Goal: Task Accomplishment & Management: Manage account settings

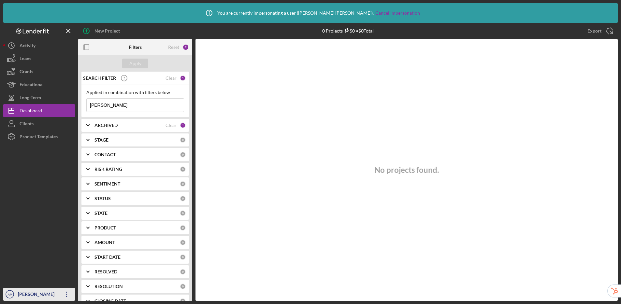
click at [23, 297] on div "[PERSON_NAME]" at bounding box center [37, 295] width 42 height 15
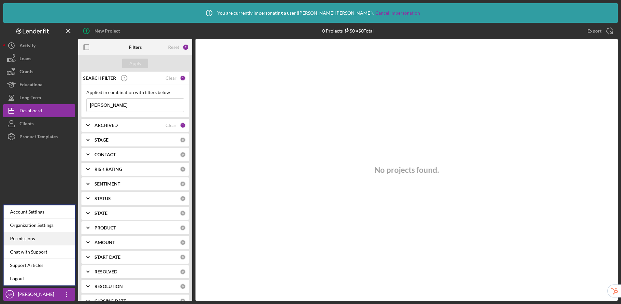
click at [45, 239] on div "Permissions" at bounding box center [40, 238] width 72 height 13
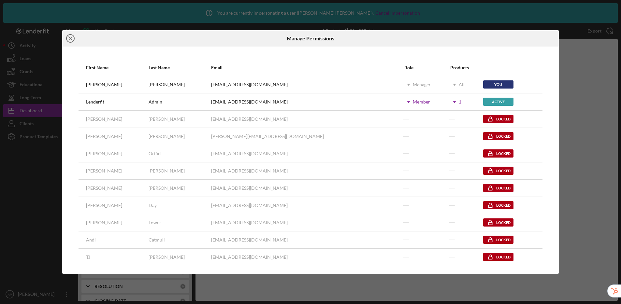
click at [70, 38] on line at bounding box center [70, 38] width 3 height 3
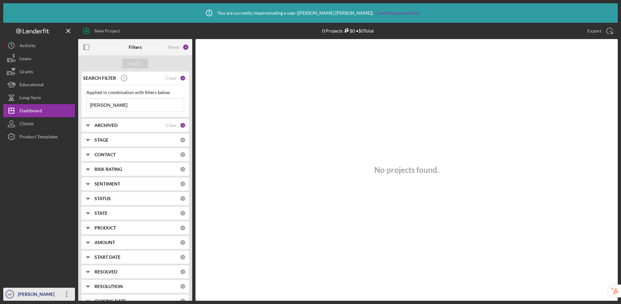
click at [33, 296] on div "[PERSON_NAME]" at bounding box center [37, 295] width 42 height 15
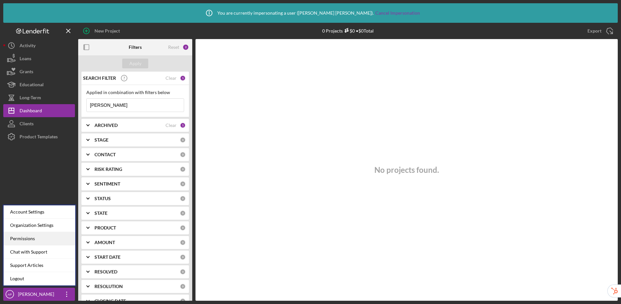
click at [35, 238] on div "Permissions" at bounding box center [40, 238] width 72 height 13
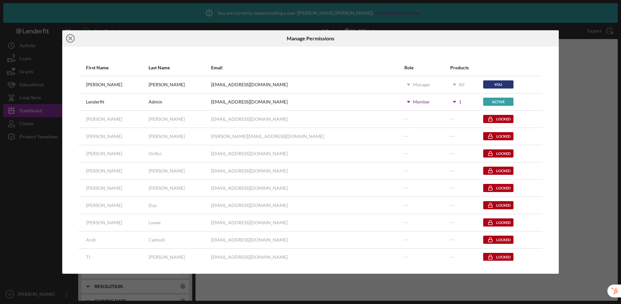
click at [69, 37] on line at bounding box center [70, 38] width 3 height 3
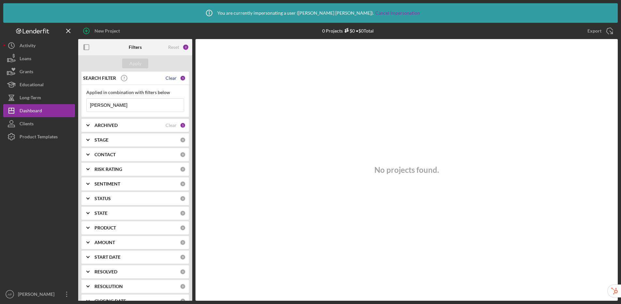
click at [170, 80] on div "Clear" at bounding box center [171, 78] width 11 height 5
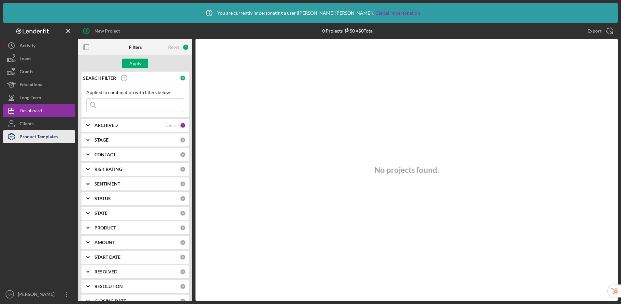
click at [40, 140] on div "Product Templates" at bounding box center [39, 137] width 38 height 15
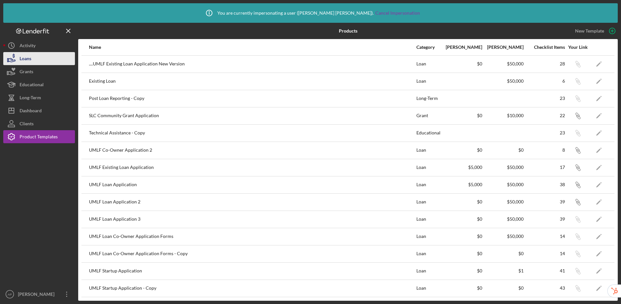
click at [28, 56] on div "Loans" at bounding box center [26, 59] width 12 height 15
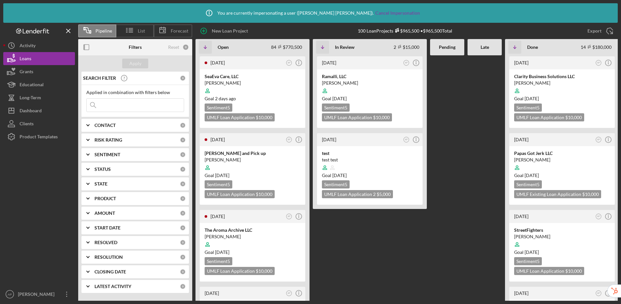
click at [109, 103] on input at bounding box center [135, 105] width 97 height 13
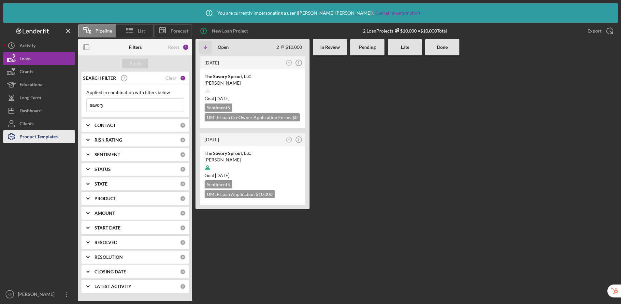
type input "savory"
click at [33, 136] on div "Product Templates" at bounding box center [39, 137] width 38 height 15
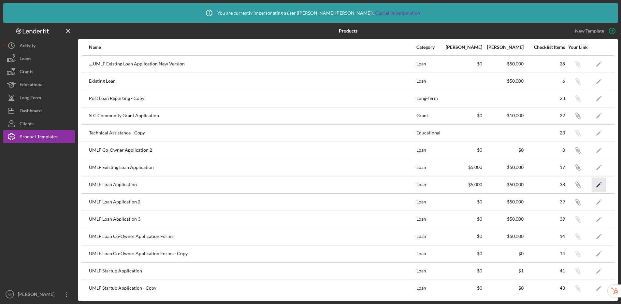
click at [601, 186] on icon "Icon/Edit" at bounding box center [599, 185] width 15 height 15
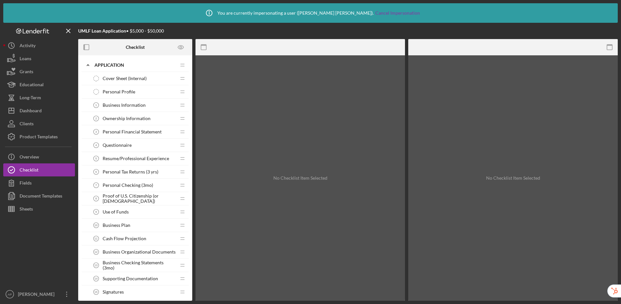
click at [136, 145] on div "Questionnaire 4 Questionnaire" at bounding box center [133, 145] width 86 height 13
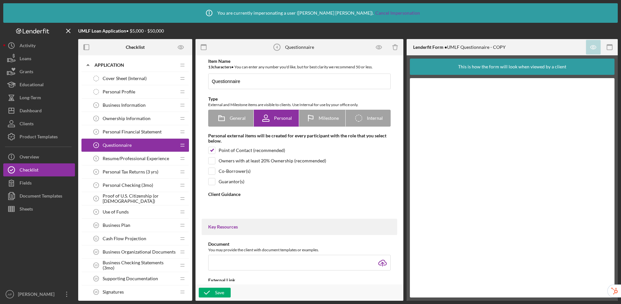
click at [131, 165] on div "Resume/Professional Experience 5 Resume/Professional Experience" at bounding box center [133, 158] width 86 height 13
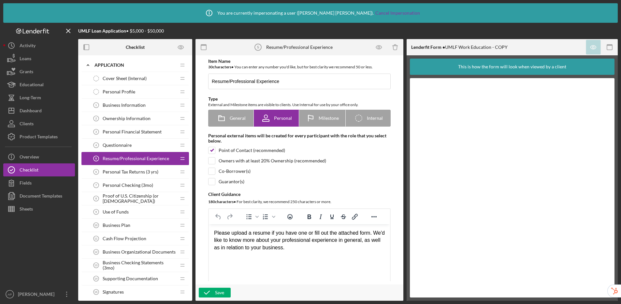
click at [132, 179] on div "Personal Checking (3mo) 7 Personal Checking (3mo)" at bounding box center [133, 185] width 86 height 13
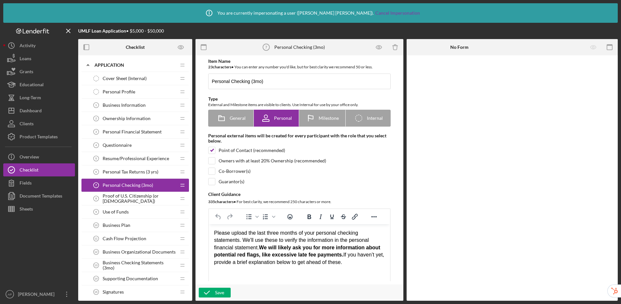
click at [132, 194] on span "Proof of U.S. Citizenship (or [DEMOGRAPHIC_DATA])" at bounding box center [139, 199] width 73 height 10
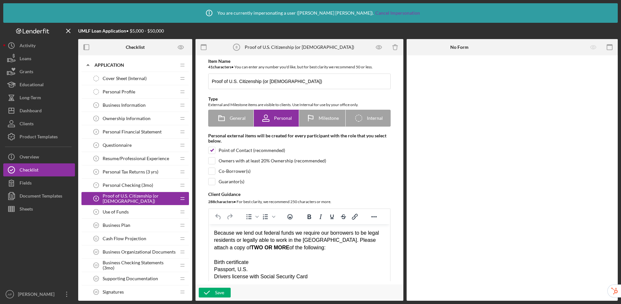
click at [140, 210] on div "Use of Funds 9 Use of Funds" at bounding box center [133, 212] width 86 height 13
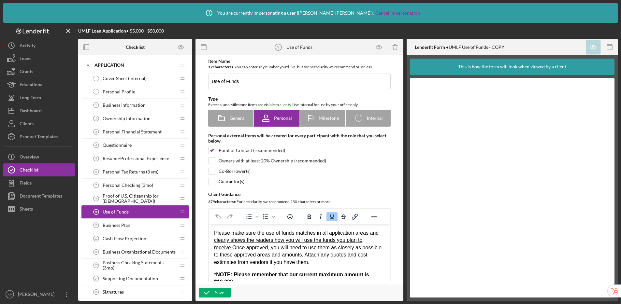
click at [144, 223] on div "Business Plan 10 Business Plan" at bounding box center [133, 225] width 86 height 13
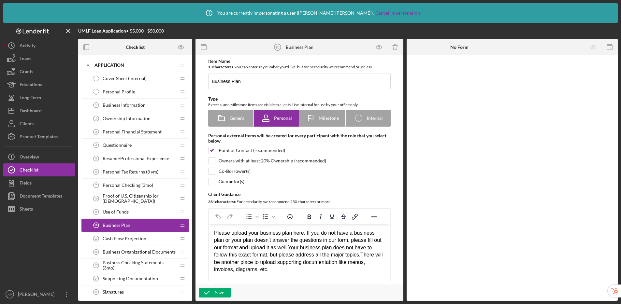
click at [146, 245] on div "Cash Flow Projection 11 Cash Flow Projection" at bounding box center [133, 238] width 86 height 13
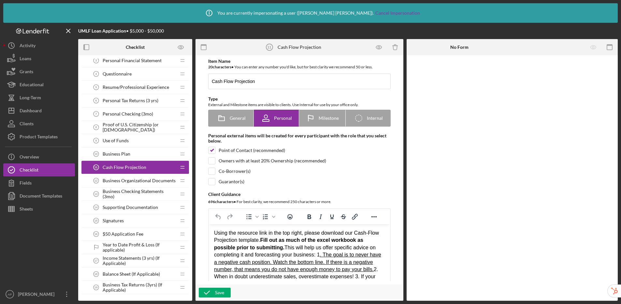
scroll to position [75, 0]
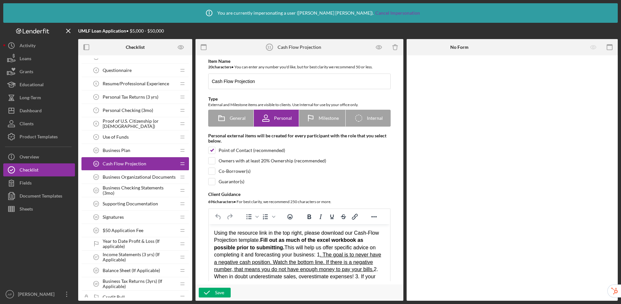
click at [134, 193] on span "Business Checking Statements (3mo)" at bounding box center [139, 190] width 73 height 10
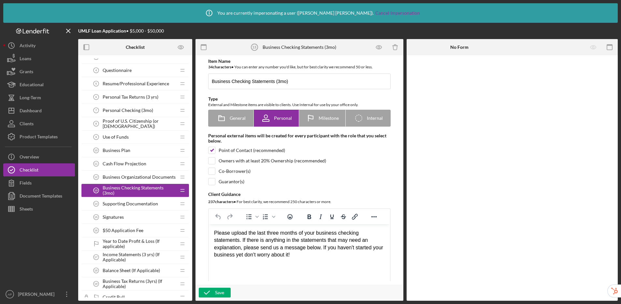
click at [135, 206] on span "Supporting Documentation" at bounding box center [130, 203] width 55 height 5
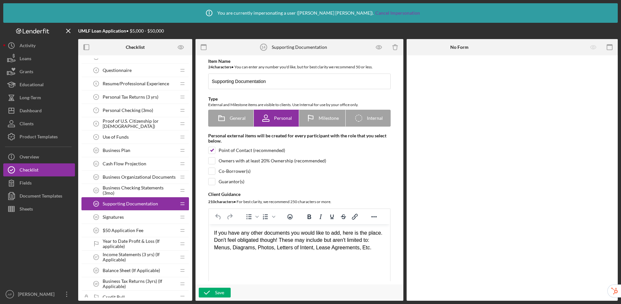
scroll to position [128, 0]
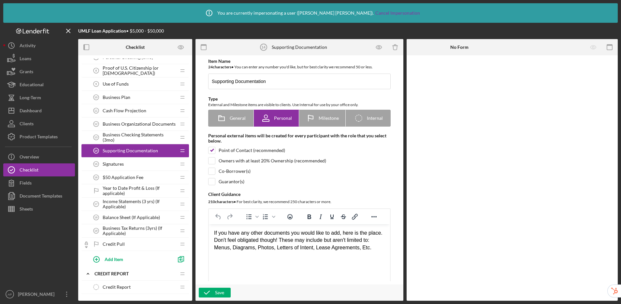
click at [126, 187] on span "Year to Date Profit & Loss (If applicable)" at bounding box center [139, 191] width 73 height 10
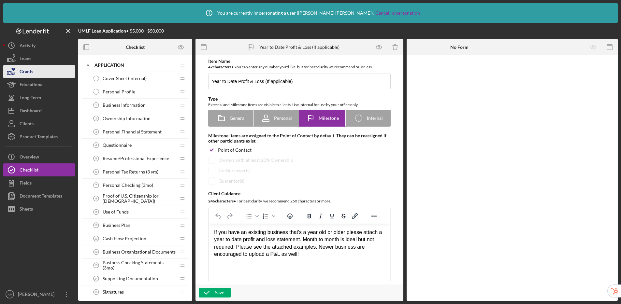
click at [41, 65] on button "Grants" at bounding box center [39, 71] width 72 height 13
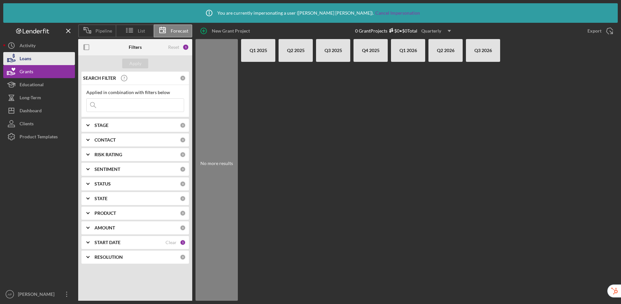
click at [43, 58] on button "Loans" at bounding box center [39, 58] width 72 height 13
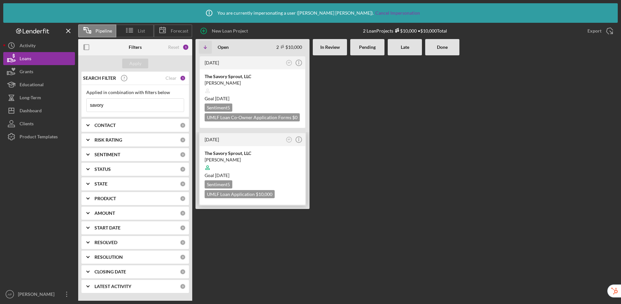
click at [267, 168] on div at bounding box center [253, 168] width 96 height 12
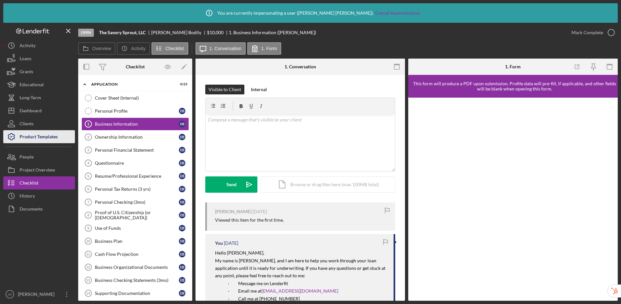
click at [48, 136] on div "Product Templates" at bounding box center [39, 137] width 38 height 15
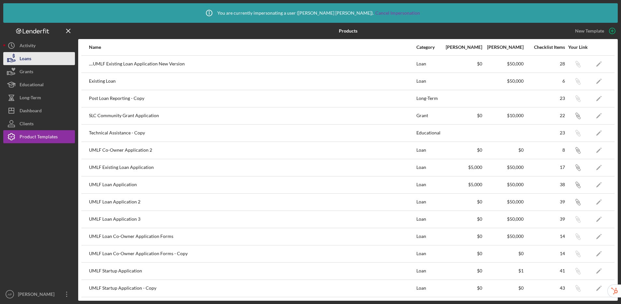
click at [38, 60] on button "Loans" at bounding box center [39, 58] width 72 height 13
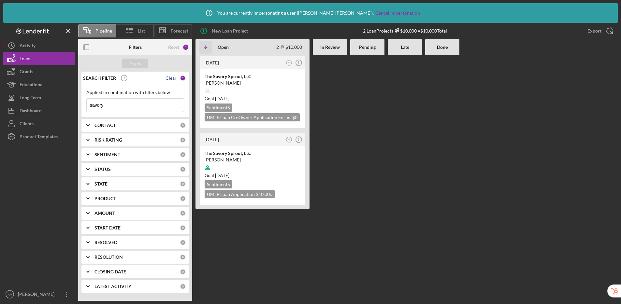
click at [170, 80] on div "Clear" at bounding box center [171, 78] width 11 height 5
click at [132, 66] on div "Apply" at bounding box center [135, 64] width 12 height 10
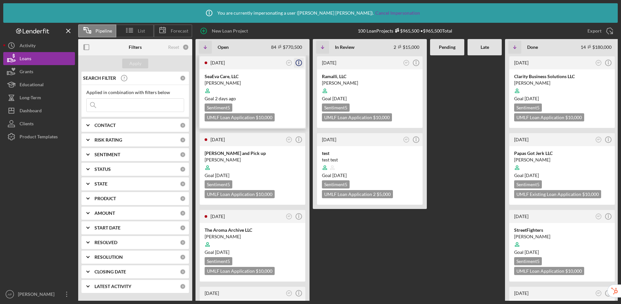
click at [300, 65] on icon "Icon/Info" at bounding box center [299, 63] width 16 height 16
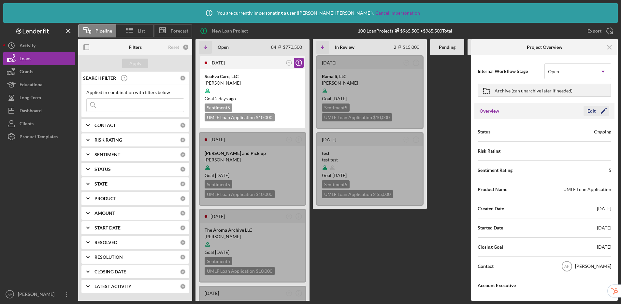
click at [588, 110] on div "Edit" at bounding box center [592, 111] width 8 height 10
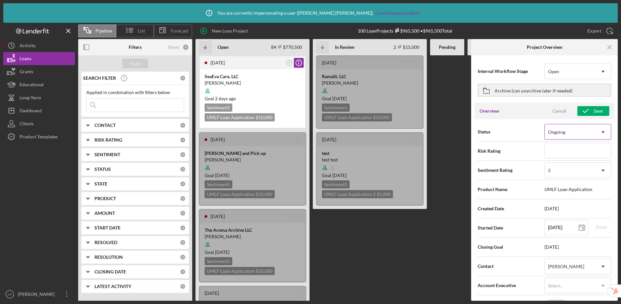
click at [559, 132] on div "Ongoing" at bounding box center [556, 132] width 17 height 5
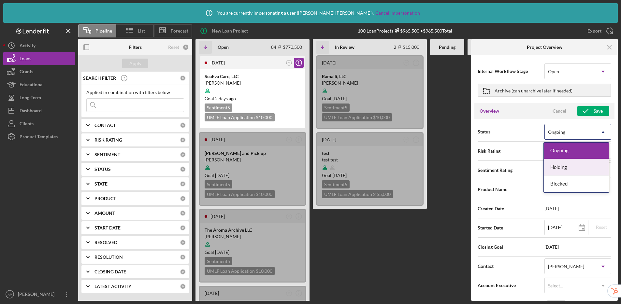
click at [558, 167] on div "Holding" at bounding box center [576, 167] width 65 height 17
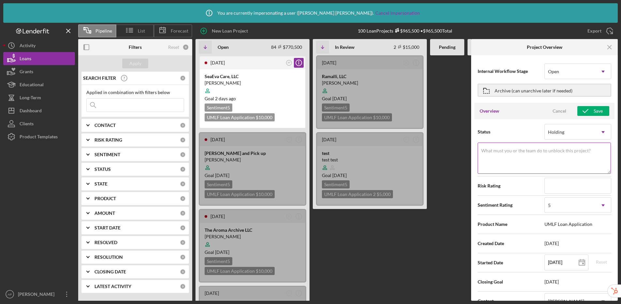
click at [503, 153] on label "What must you or the team do to unblock this project?" at bounding box center [535, 150] width 109 height 5
click at [503, 153] on textarea "What must you or the team do to unblock this project?" at bounding box center [544, 158] width 133 height 31
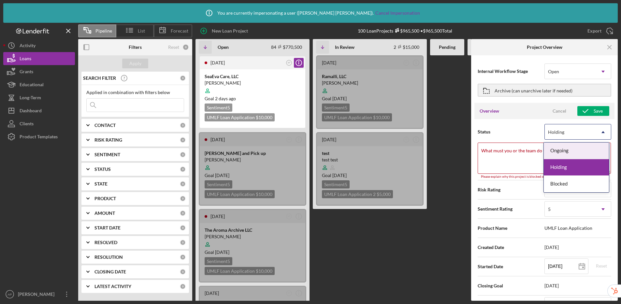
click at [557, 135] on div "Holding" at bounding box center [556, 132] width 16 height 5
click at [563, 185] on div "Blocked" at bounding box center [576, 184] width 65 height 17
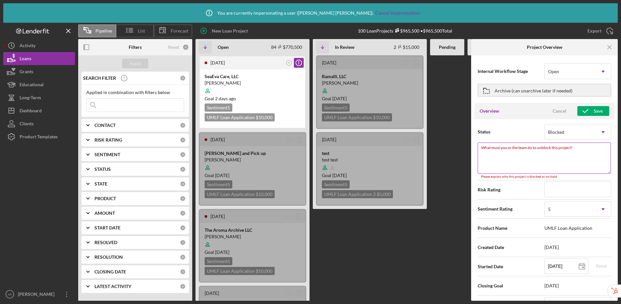
click at [503, 156] on textarea "What must you or the team do to unblock this project?" at bounding box center [544, 158] width 133 height 31
click at [560, 112] on div "Cancel" at bounding box center [560, 111] width 14 height 10
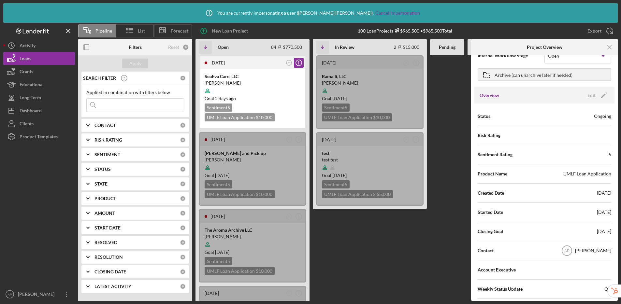
scroll to position [28, 0]
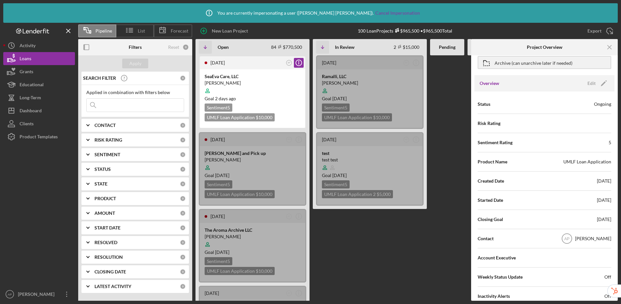
drag, startPoint x: 588, startPoint y: 83, endPoint x: 585, endPoint y: 89, distance: 6.7
click at [588, 83] on div "Edit" at bounding box center [592, 84] width 8 height 10
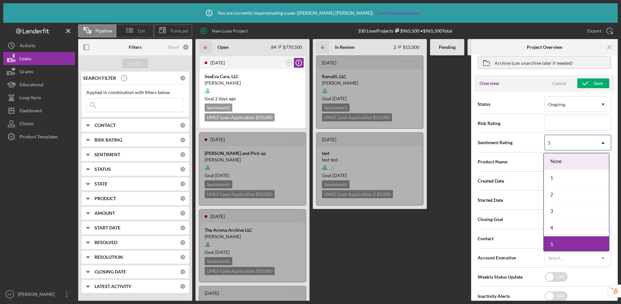
click at [561, 145] on div "5" at bounding box center [570, 143] width 51 height 15
click at [561, 227] on div "4" at bounding box center [576, 228] width 65 height 17
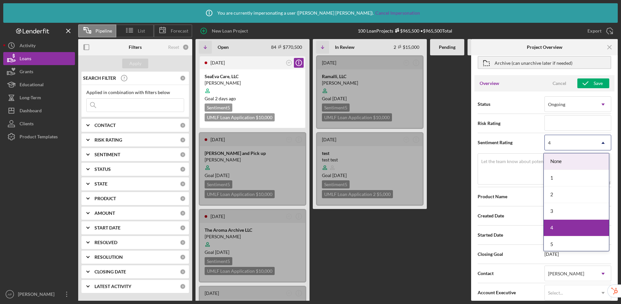
click at [559, 144] on div "4" at bounding box center [570, 143] width 51 height 15
click at [569, 208] on div "3" at bounding box center [576, 211] width 65 height 17
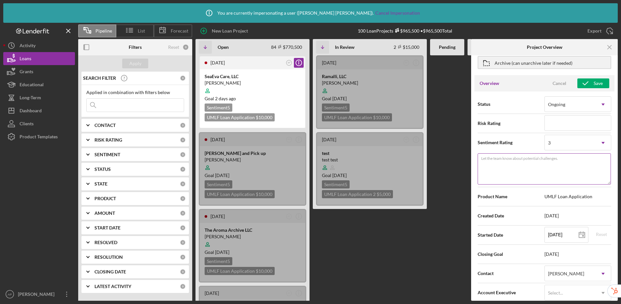
click at [491, 165] on textarea "Let the team know about potential challenges." at bounding box center [544, 168] width 133 height 31
click at [551, 141] on div "3" at bounding box center [570, 143] width 51 height 15
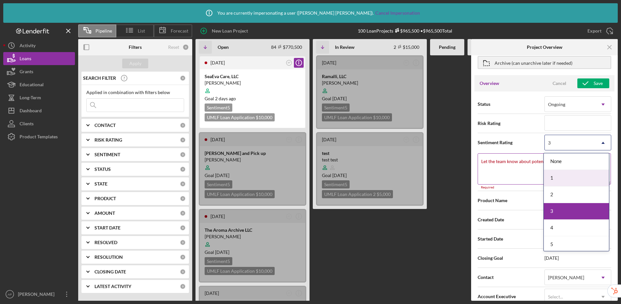
drag, startPoint x: 553, startPoint y: 176, endPoint x: 543, endPoint y: 174, distance: 9.9
click at [553, 176] on div "1" at bounding box center [576, 178] width 65 height 17
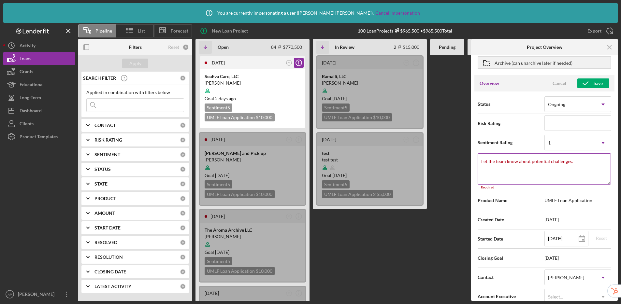
click at [503, 167] on textarea "Let the team know about potential challenges." at bounding box center [544, 168] width 133 height 31
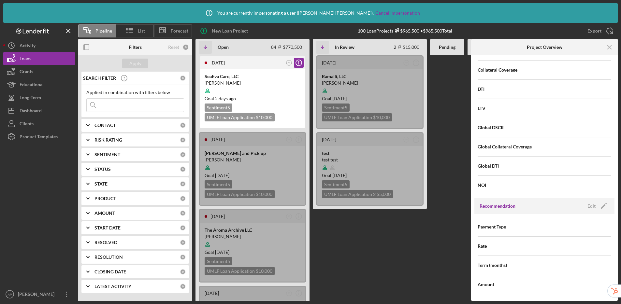
scroll to position [445, 0]
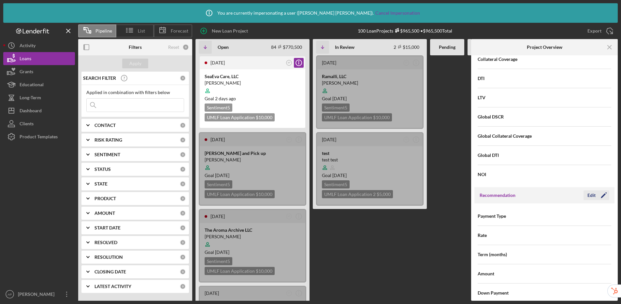
click at [588, 195] on div "Edit" at bounding box center [592, 196] width 8 height 10
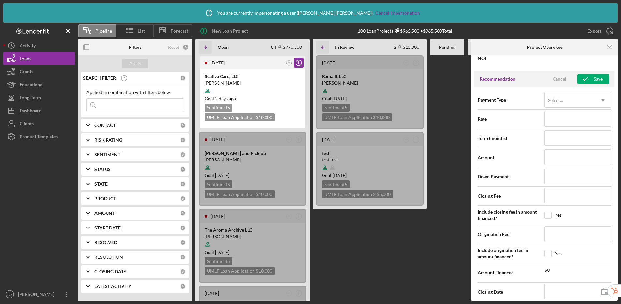
scroll to position [563, 0]
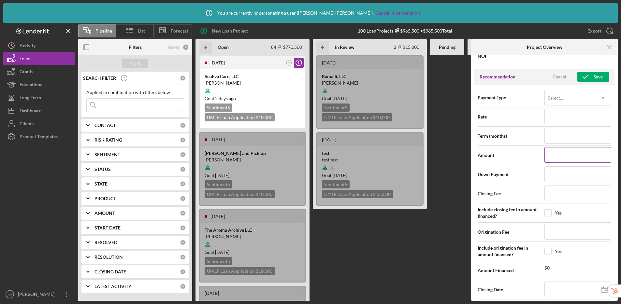
click at [552, 154] on input at bounding box center [578, 155] width 67 height 16
type input "$8"
type input "$80"
type input "$800"
type input "$8,000"
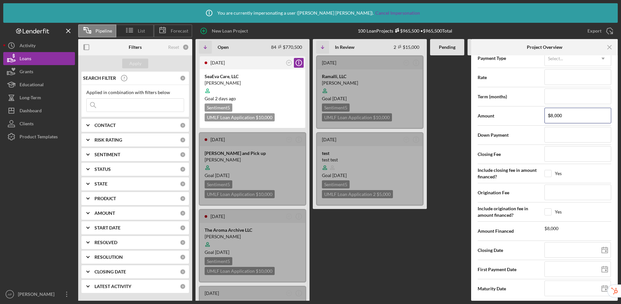
scroll to position [668, 0]
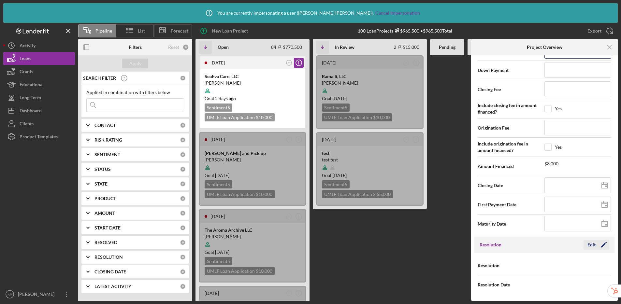
type input "$8,000"
click at [592, 247] on div "Edit" at bounding box center [592, 245] width 8 height 10
click at [564, 265] on div "Select..." at bounding box center [570, 266] width 51 height 15
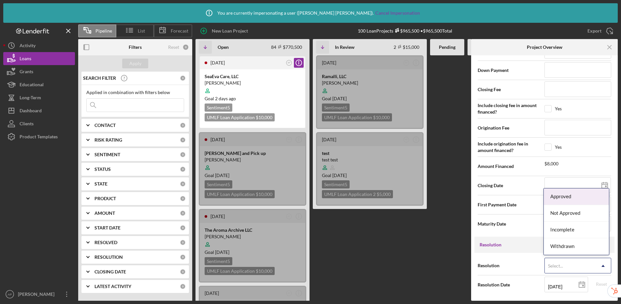
click at [560, 196] on div "Approved" at bounding box center [576, 197] width 65 height 17
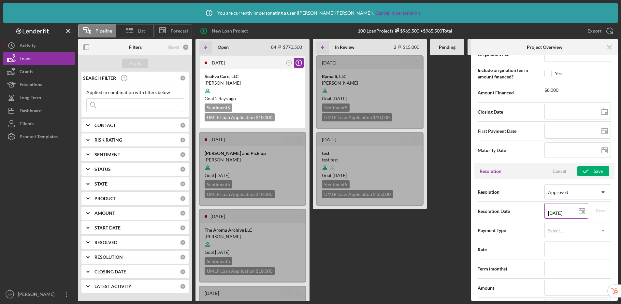
scroll to position [886, 0]
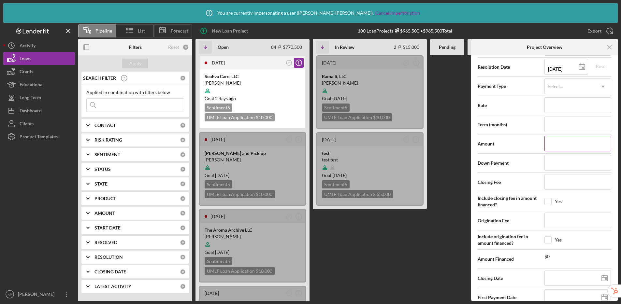
click at [553, 145] on input at bounding box center [578, 144] width 67 height 16
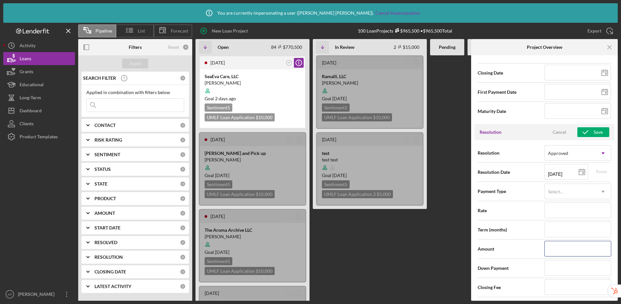
scroll to position [777, 0]
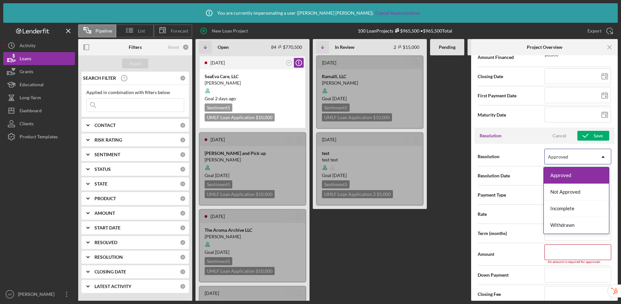
click at [557, 157] on div "Approved" at bounding box center [558, 156] width 20 height 5
click at [565, 208] on div "Incomplete" at bounding box center [576, 209] width 65 height 17
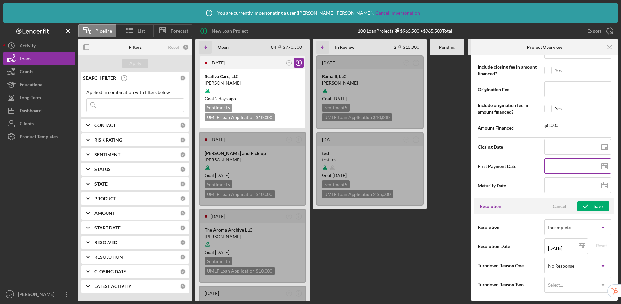
scroll to position [706, 0]
click at [566, 266] on div "No Response" at bounding box center [561, 266] width 26 height 5
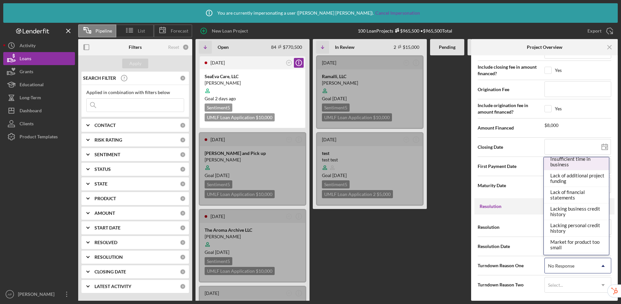
scroll to position [287, 0]
click at [565, 231] on div "Lacking personal credit history" at bounding box center [576, 228] width 65 height 17
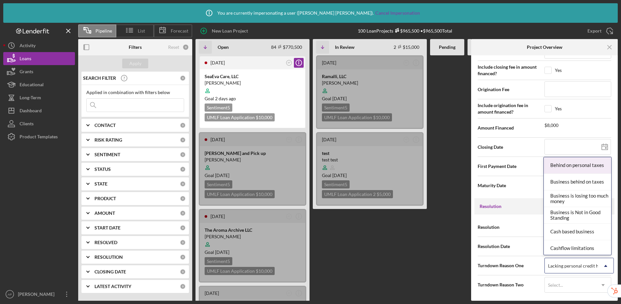
click at [562, 264] on div "Lacking personal credit history" at bounding box center [579, 266] width 62 height 5
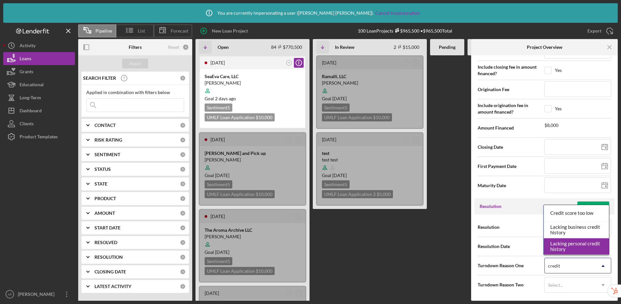
type input "credit"
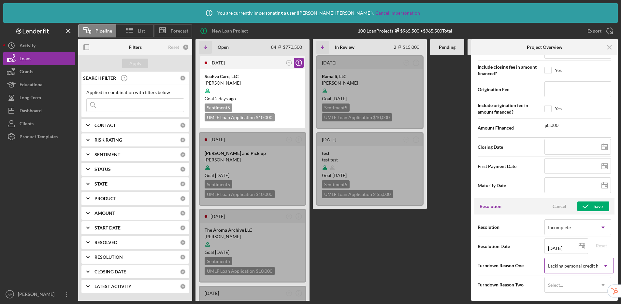
click at [517, 205] on div "Resolution Cancel Save" at bounding box center [544, 206] width 140 height 16
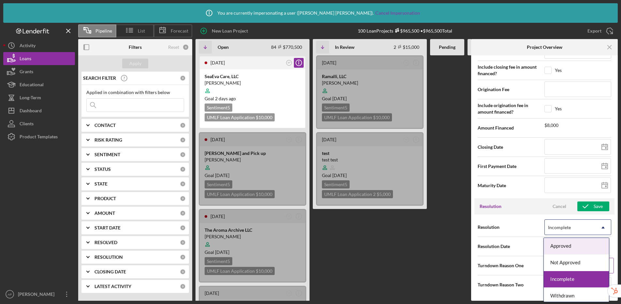
click at [552, 230] on div "Incomplete" at bounding box center [570, 227] width 51 height 15
click at [562, 266] on div "Not Approved" at bounding box center [576, 263] width 65 height 17
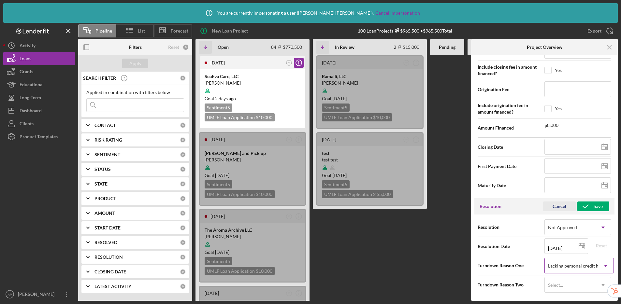
click at [555, 210] on div "Cancel" at bounding box center [560, 207] width 14 height 10
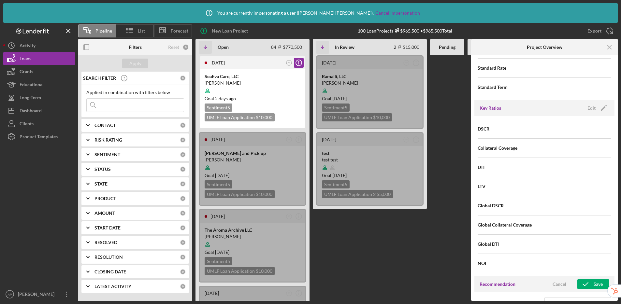
scroll to position [0, 0]
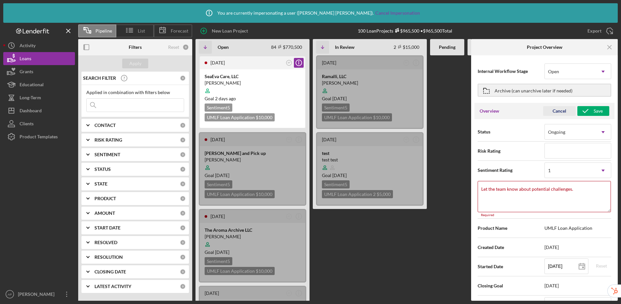
click at [555, 112] on div "Cancel" at bounding box center [560, 111] width 14 height 10
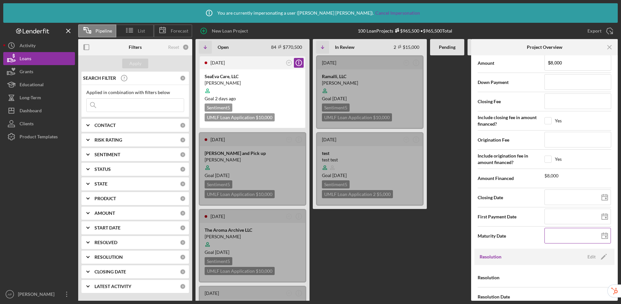
scroll to position [618, 0]
click at [561, 197] on input at bounding box center [578, 196] width 66 height 16
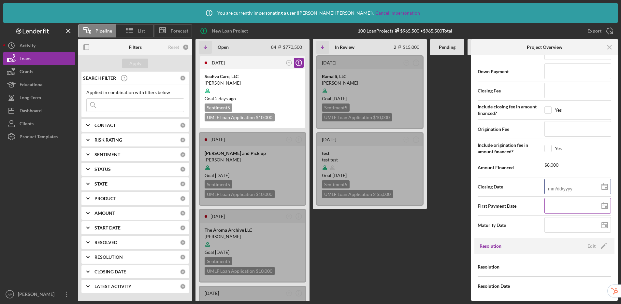
scroll to position [629, 0]
click at [608, 44] on icon "Icon/Menu Close" at bounding box center [610, 47] width 15 height 15
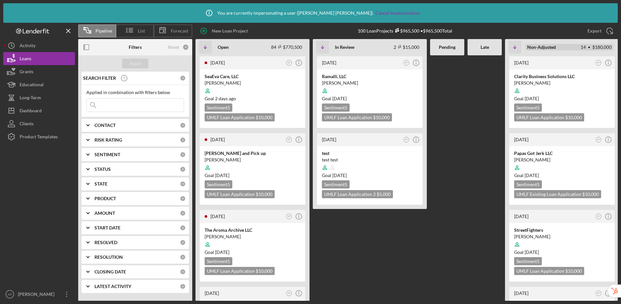
scroll to position [0, 0]
click at [180, 31] on span "Forecast" at bounding box center [180, 30] width 18 height 5
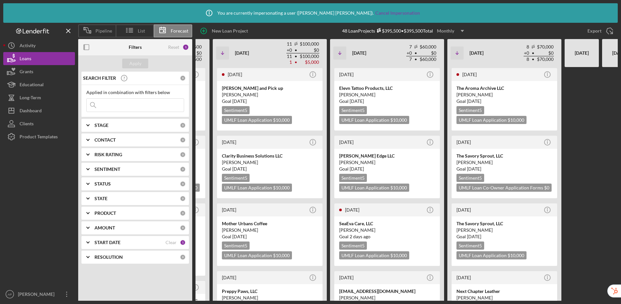
scroll to position [0, 265]
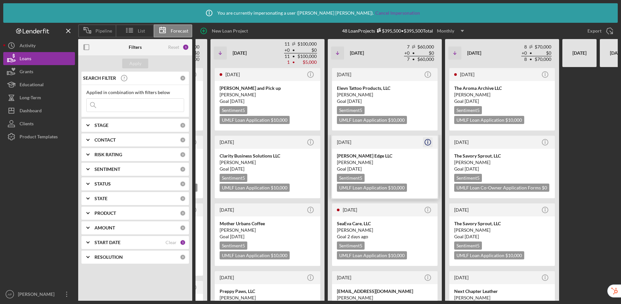
click at [429, 143] on icon "Icon/Info" at bounding box center [428, 142] width 16 height 16
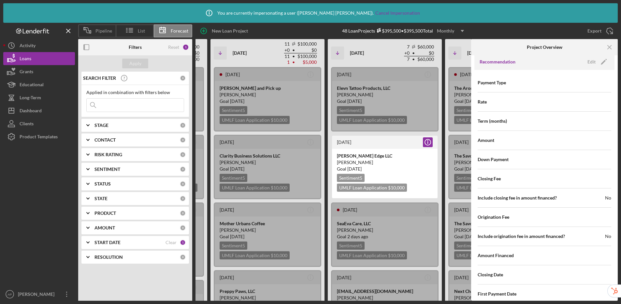
scroll to position [408, 0]
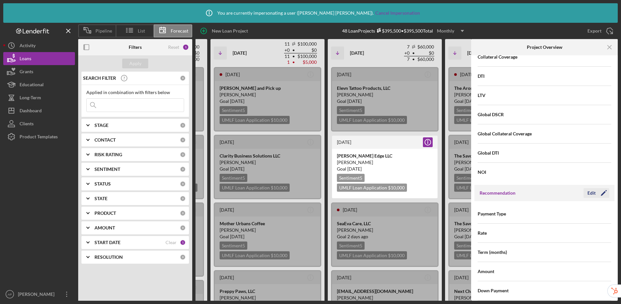
click at [588, 193] on div "Edit" at bounding box center [592, 193] width 8 height 10
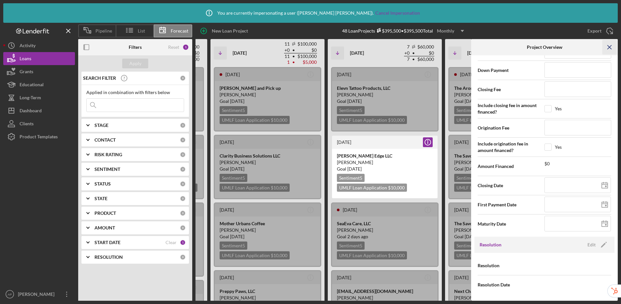
click at [611, 48] on icon "Icon/Menu Close" at bounding box center [610, 47] width 15 height 15
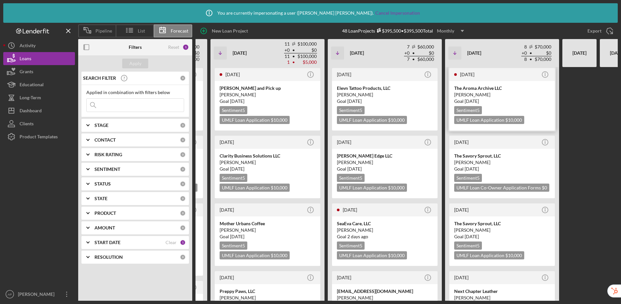
scroll to position [0, 0]
click at [452, 32] on div "Monthly" at bounding box center [445, 31] width 17 height 10
click at [484, 31] on div "New Loan Project 48 Loan Projects $395,500 • $395,500 Total Monthly Icon/Dropdo…" at bounding box center [405, 31] width 426 height 16
